Goal: Check status: Check status

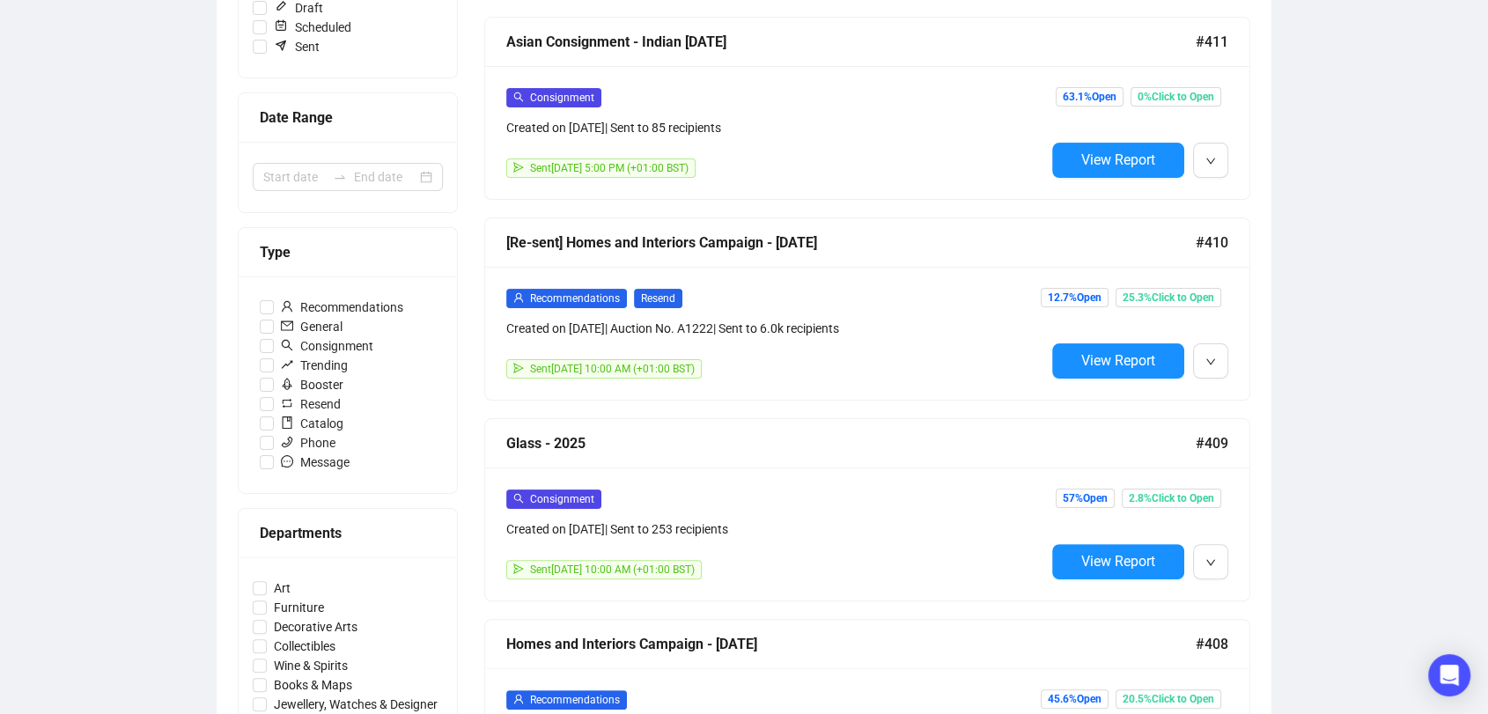
scroll to position [379, 0]
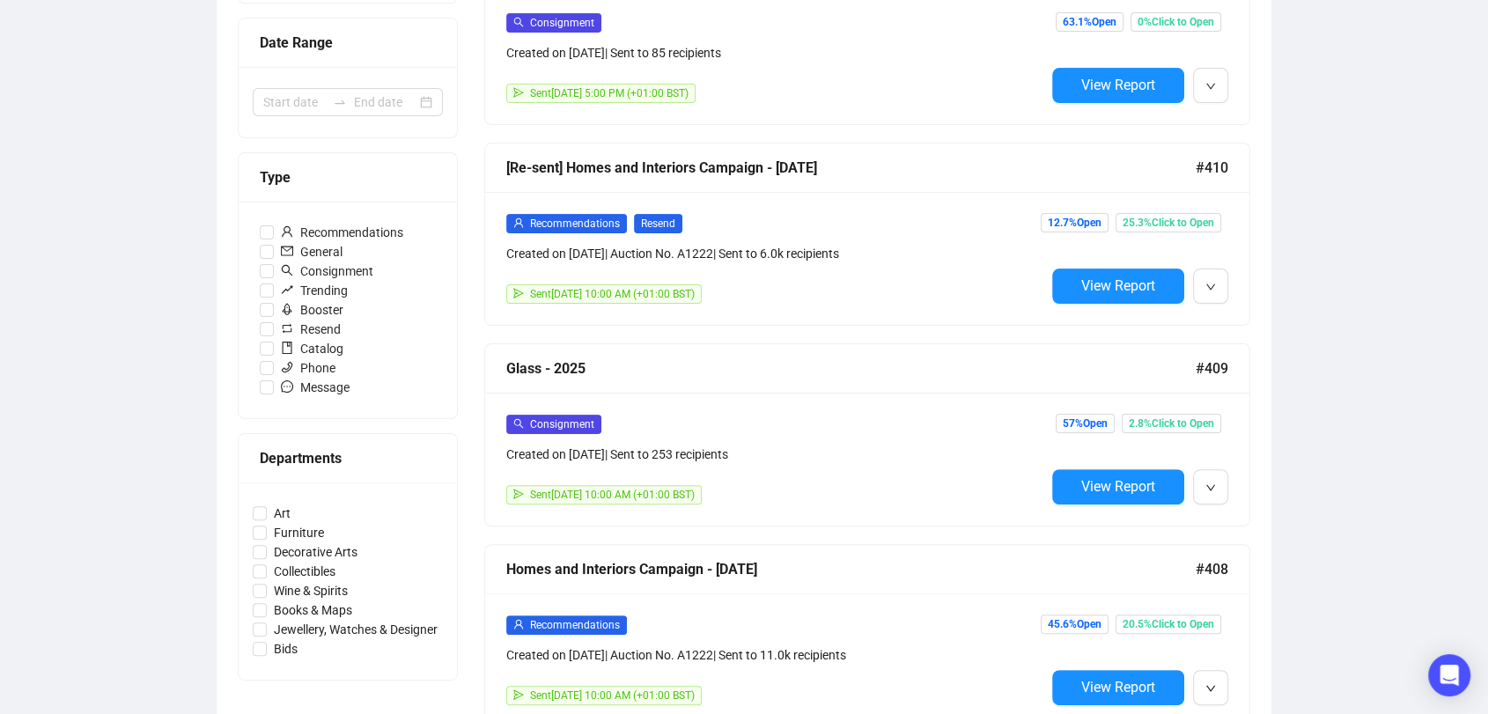
click at [699, 396] on div "Consignment Created on [DATE] | Sent to 253 recipients Sent [DATE] 10:00 AM (+0…" at bounding box center [867, 459] width 764 height 133
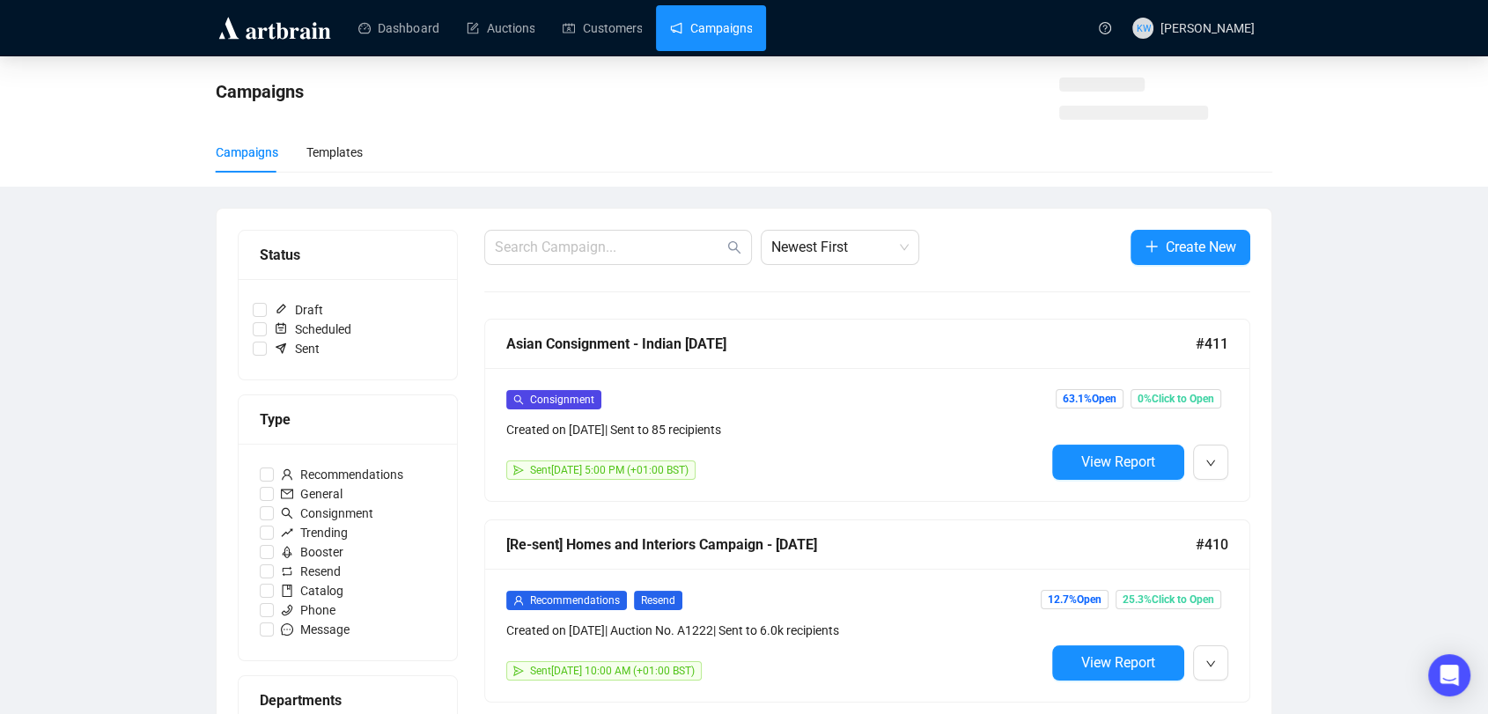
scroll to position [380, 0]
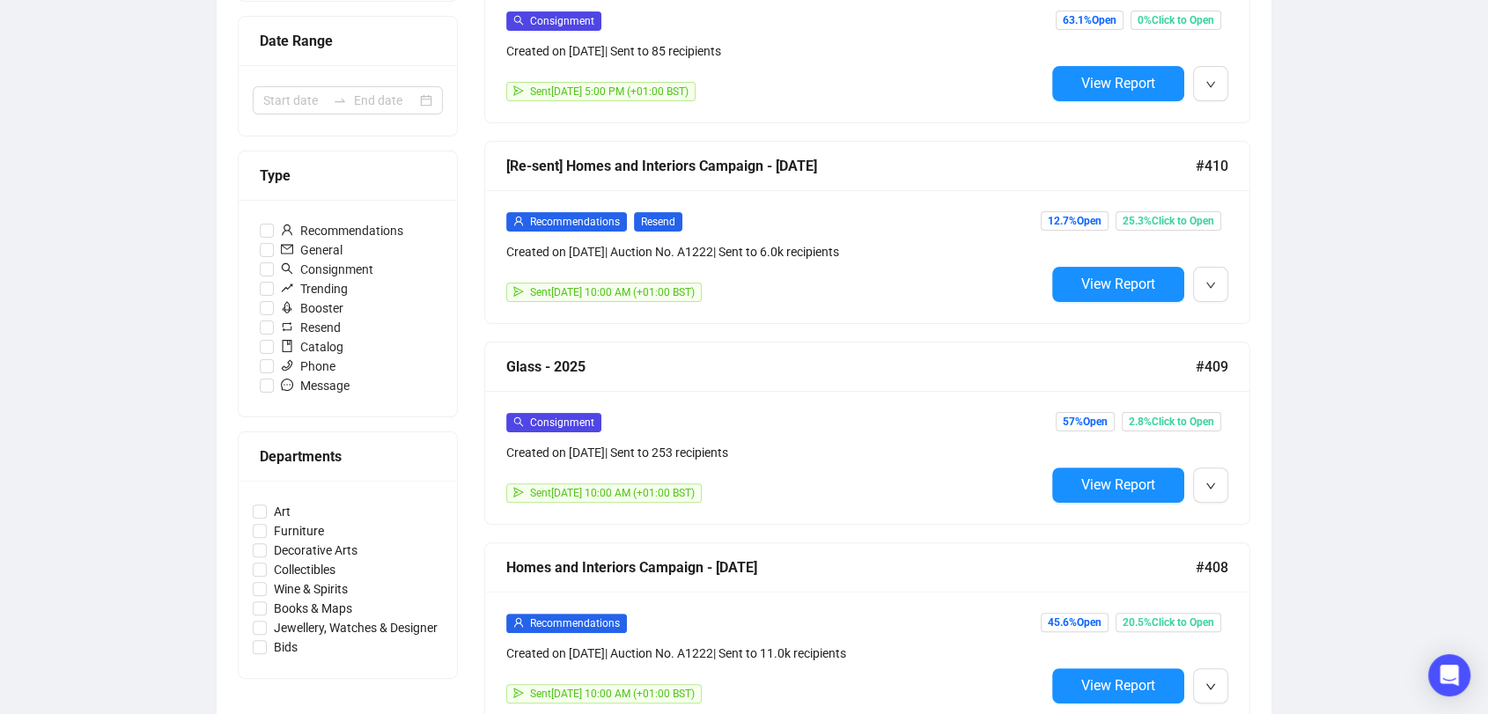
click at [1310, 206] on div "Campaigns Draft Campaigns 1 Scheduled Campaigns 0 Sent Campaigns 336 Campaigns …" at bounding box center [744, 645] width 1488 height 1938
click at [636, 394] on div "Consignment Created on [DATE] | Sent to 253 recipients Sent [DATE] 10:00 AM (+0…" at bounding box center [867, 457] width 764 height 133
